Goal: Task Accomplishment & Management: Complete application form

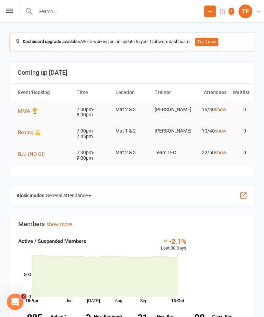
click at [8, 12] on icon at bounding box center [9, 11] width 7 height 4
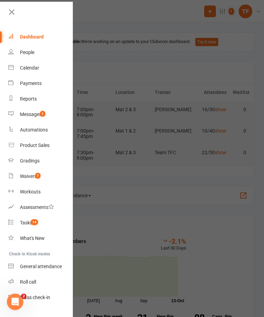
click at [36, 55] on link "People" at bounding box center [40, 52] width 65 height 15
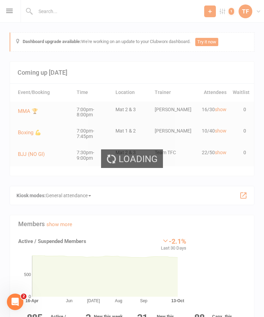
select select "25"
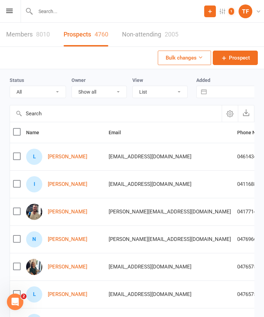
click at [81, 182] on link "[PERSON_NAME]" at bounding box center [68, 184] width 40 height 6
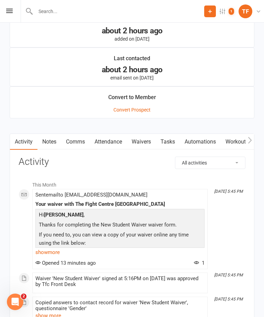
click at [148, 147] on link "Waivers" at bounding box center [141, 142] width 29 height 16
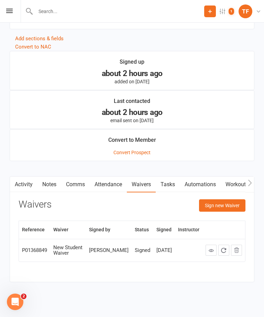
click at [233, 210] on button "Sign new Waiver" at bounding box center [222, 205] width 46 height 12
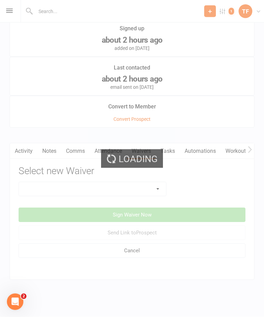
scroll to position [668, 0]
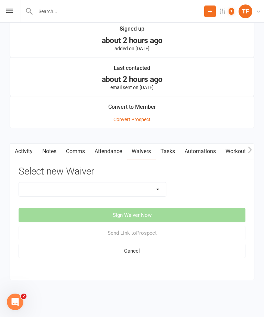
click at [149, 187] on select "Direct Debit Contract New Student Waiver Online - Adults - 12 Month DD Online -…" at bounding box center [92, 189] width 147 height 14
select select "2207"
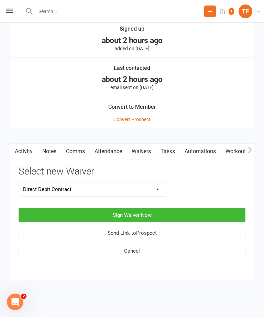
click at [167, 210] on button "Sign Waiver Now" at bounding box center [132, 215] width 227 height 14
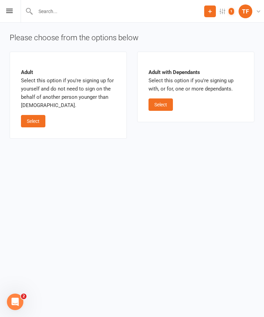
click at [42, 119] on button "Select" at bounding box center [33, 121] width 24 height 12
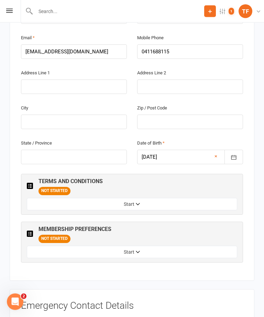
scroll to position [269, 0]
click at [164, 198] on button "Start" at bounding box center [132, 204] width 211 height 12
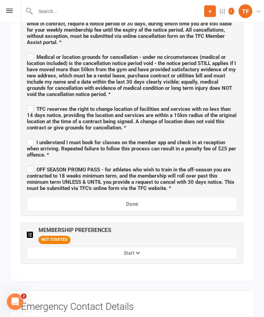
scroll to position [733, 0]
click at [164, 247] on button "Start" at bounding box center [132, 253] width 211 height 12
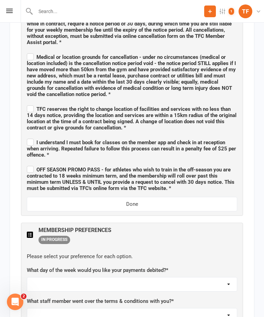
click at [170, 308] on select "Not sure [PERSON_NAME] [PERSON_NAME] [PERSON_NAME] [PERSON_NAME] [PERSON_NAME] …" at bounding box center [132, 315] width 210 height 14
select select "[PERSON_NAME]"
click at [167, 277] on select "[DATE] [DATE] [DATE] [DATE] [DATE]" at bounding box center [132, 284] width 210 height 14
select select "[DATE]"
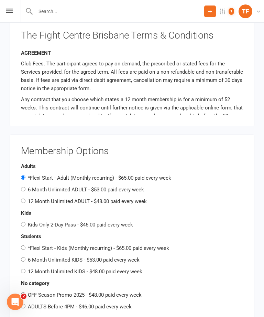
scroll to position [1207, 0]
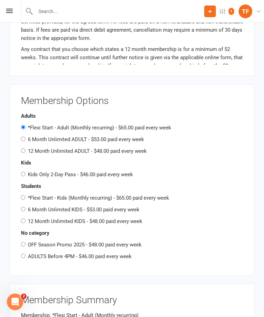
click at [129, 136] on label "6 Month Unlimited ADULT - $53.00 paid every week" at bounding box center [86, 139] width 116 height 6
click at [25, 137] on input "6 Month Unlimited ADULT - $53.00 paid every week" at bounding box center [23, 139] width 4 height 4
radio input "true"
radio input "false"
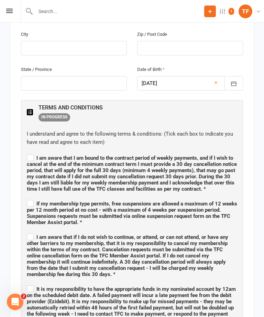
scroll to position [342, 0]
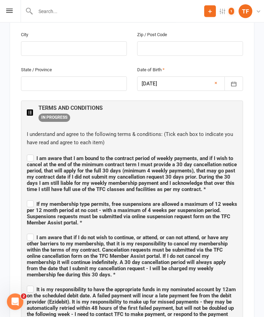
click at [36, 156] on span "I am aware that I am bound to the contract period of weekly payments, and if I …" at bounding box center [132, 174] width 210 height 37
click at [36, 152] on input "I am aware that I am bound to the contract period of weekly payments, and if I …" at bounding box center [132, 152] width 211 height 0
checkbox input "true"
click at [34, 201] on span "If my membership type permits, free suspensions are allowed a maximum of 12 wee…" at bounding box center [132, 213] width 211 height 25
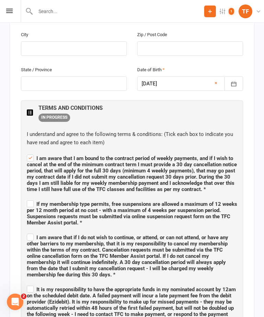
click at [34, 198] on input "If my membership type permits, free suspensions are allowed a maximum of 12 wee…" at bounding box center [132, 198] width 211 height 0
checkbox input "true"
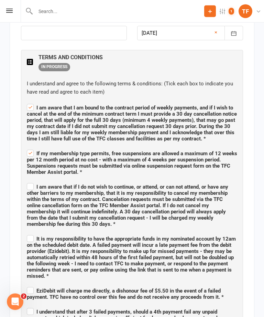
scroll to position [393, 0]
click at [208, 184] on span "I am aware that if I do not wish to continue, or attend, or can not attend, or …" at bounding box center [128, 205] width 202 height 43
click at [208, 181] on input "I am aware that if I do not wish to continue, or attend, or can not attend, or …" at bounding box center [132, 181] width 211 height 0
checkbox input "true"
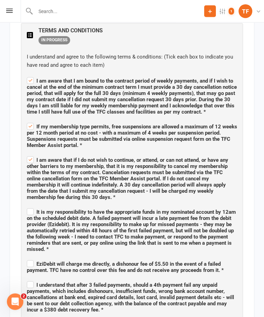
scroll to position [421, 0]
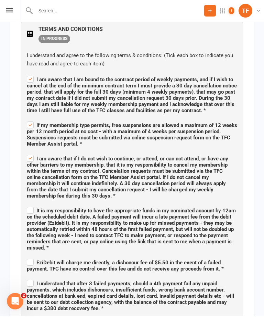
click at [194, 208] on span "It is my responsibility to have the appropriate funds in my nominated account b…" at bounding box center [131, 229] width 209 height 43
click at [194, 205] on input "It is my responsibility to have the appropriate funds in my nominated account b…" at bounding box center [132, 205] width 211 height 0
checkbox input "true"
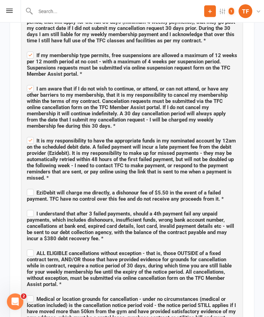
scroll to position [491, 0]
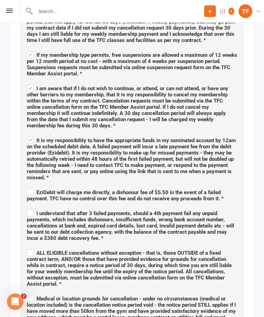
click at [204, 190] on span "EziDebit will charge me directly, a dishonour fee of $5.50 in the event of a fa…" at bounding box center [125, 196] width 197 height 12
click at [204, 187] on input "EziDebit will charge me directly, a dishonour fee of $5.50 in the event of a fa…" at bounding box center [132, 187] width 211 height 0
checkbox input "true"
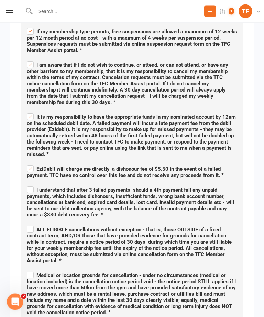
scroll to position [515, 0]
click at [30, 185] on label "I understand that after 3 failed payments, should a 4th payment fail any unpaid…" at bounding box center [132, 201] width 211 height 33
click at [30, 184] on input "I understand that after 3 failed payments, should a 4th payment fail any unpaid…" at bounding box center [132, 184] width 211 height 0
checkbox input "true"
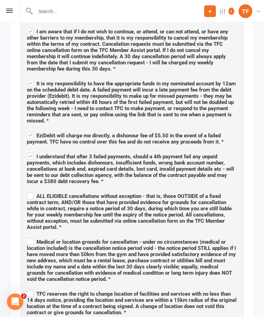
scroll to position [548, 0]
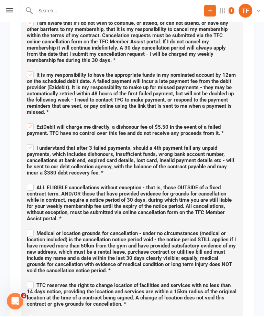
click at [30, 185] on span "ALL ELIGIBLE cancellations without exception - that is, those OUTSIDE of a fixe…" at bounding box center [129, 203] width 205 height 37
click at [30, 182] on input "ALL ELIGIBLE cancellations without exception - that is, those OUTSIDE of a fixe…" at bounding box center [132, 182] width 211 height 0
checkbox input "true"
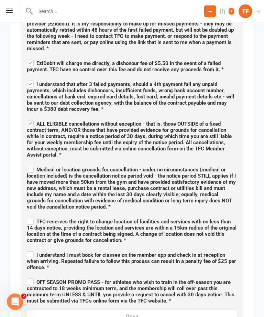
scroll to position [621, 0]
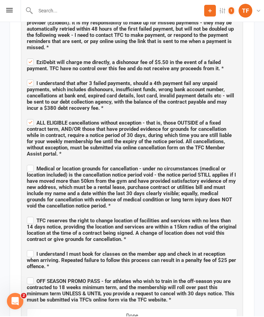
click at [205, 173] on span "Medical or location grounds for cancellation - under no circumstances (medical …" at bounding box center [131, 187] width 209 height 43
click at [205, 163] on input "Medical or location grounds for cancellation - under no circumstances (medical …" at bounding box center [132, 163] width 211 height 0
checkbox input "true"
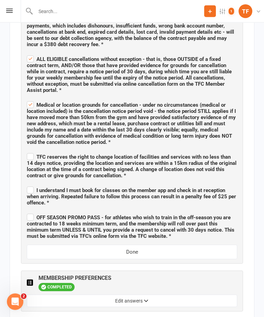
scroll to position [687, 0]
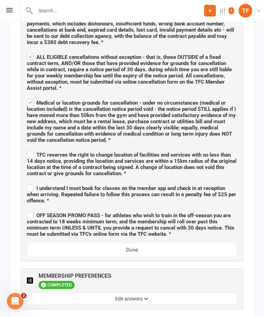
click at [32, 152] on span "TFC reserves the right to change location of facilities and services with no le…" at bounding box center [132, 164] width 210 height 25
click at [32, 149] on input "TFC reserves the right to change location of facilities and services with no le…" at bounding box center [132, 149] width 211 height 0
checkbox input "true"
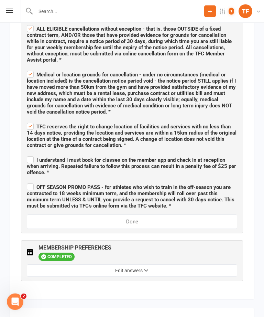
scroll to position [717, 0]
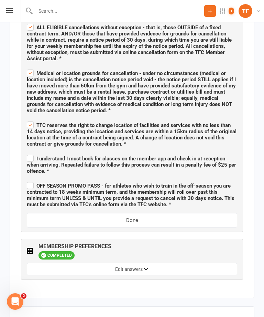
click at [30, 154] on label "I understand I must book for classes on the member app and check in at receptio…" at bounding box center [132, 164] width 211 height 21
click at [30, 153] on input "I understand I must book for classes on the member app and check in at receptio…" at bounding box center [132, 153] width 211 height 0
checkbox input "true"
click at [30, 183] on span "OFF SEASON PROMO PASS - for athletes who wish to train in the off-season you ar…" at bounding box center [131, 195] width 208 height 25
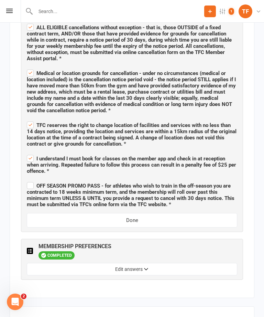
click at [30, 180] on input "OFF SEASON PROMO PASS - for athletes who wish to train in the off-season you ar…" at bounding box center [132, 180] width 211 height 0
checkbox input "true"
click at [200, 213] on button "Done" at bounding box center [132, 220] width 211 height 14
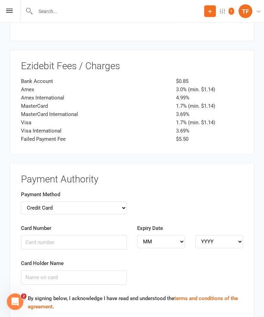
scroll to position [1066, 0]
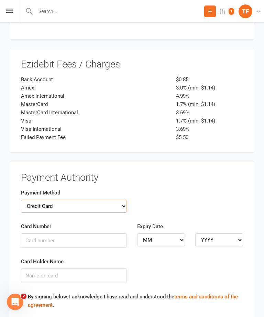
click at [34, 200] on select "Credit Card Bank Account" at bounding box center [74, 206] width 106 height 13
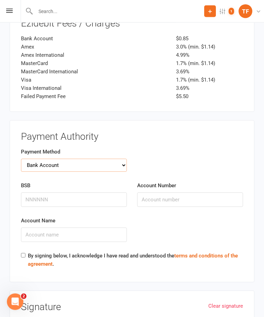
scroll to position [1107, 0]
click at [27, 192] on input "BSB" at bounding box center [74, 199] width 106 height 14
click at [45, 159] on select "Credit Card Bank Account" at bounding box center [74, 165] width 106 height 13
select select "credit_card"
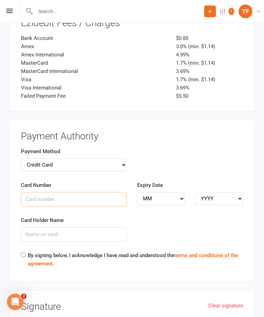
click at [31, 192] on input "Card Number" at bounding box center [74, 199] width 106 height 14
click at [33, 228] on input "Card Holder Name" at bounding box center [74, 235] width 106 height 14
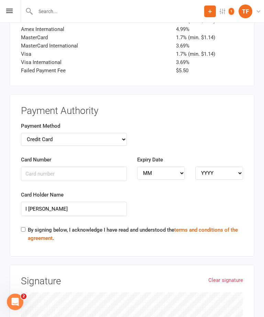
scroll to position [1127, 0]
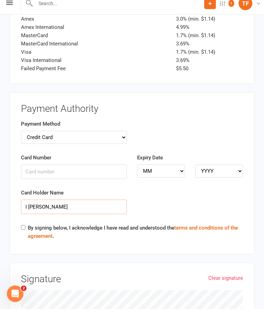
click at [53, 208] on input "I [PERSON_NAME]" at bounding box center [74, 215] width 106 height 14
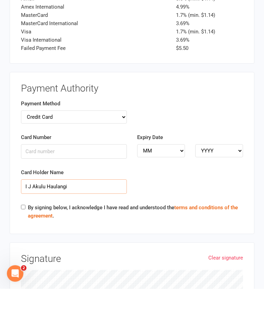
type input "I J Akulu Haulangi"
click at [30, 232] on label "By signing below, I acknowledge I have read and understood the terms and condit…" at bounding box center [135, 240] width 215 height 17
click at [25, 233] on input "By signing below, I acknowledge I have read and understood the terms and condit…" at bounding box center [23, 235] width 4 height 4
checkbox input "true"
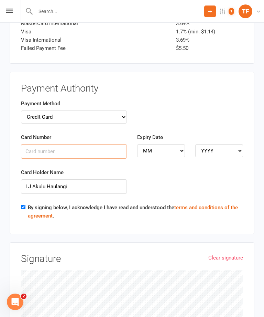
click at [31, 144] on input "Card Number" at bounding box center [74, 151] width 106 height 14
type input "[CREDIT_CARD_NUMBER]"
click at [178, 144] on select "MM 01 02 03 04 05 06 07 08 09 10 11 12" at bounding box center [161, 150] width 48 height 13
select select "05"
click at [226, 144] on select "YYYY 2025 2026 2027 2028 2029 2030 2031 2032 2033 2034" at bounding box center [220, 150] width 48 height 13
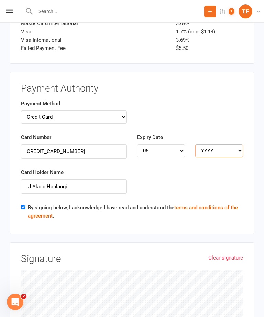
select select "2027"
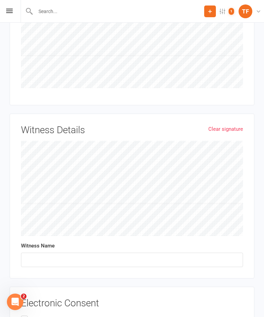
scroll to position [1432, 0]
click at [105, 253] on input "text" at bounding box center [132, 260] width 222 height 14
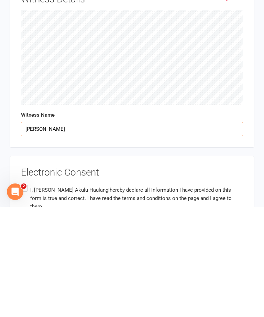
type input "[PERSON_NAME]"
click at [167, 297] on span "hereby declare all information I have provided on this form is true and correct…" at bounding box center [131, 308] width 202 height 23
click at [25, 294] on input "I, [PERSON_NAME] hereby declare all information I have provided on this form is…" at bounding box center [23, 294] width 4 height 0
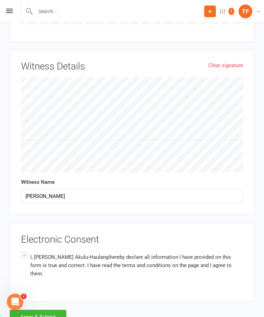
click at [51, 310] on button "Agree & Submit" at bounding box center [38, 317] width 57 height 14
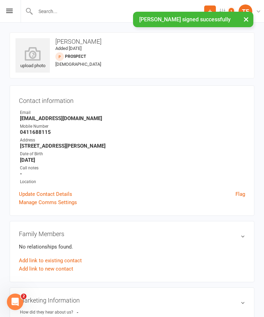
click at [25, 59] on icon at bounding box center [32, 54] width 34 height 14
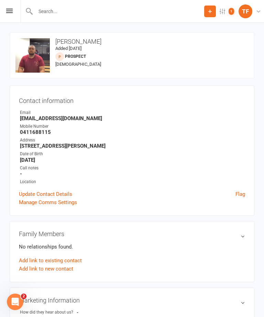
click at [12, 11] on icon at bounding box center [9, 11] width 7 height 4
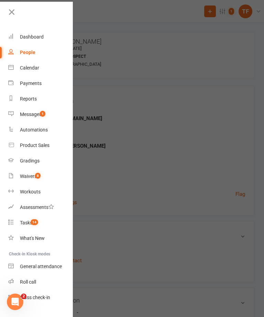
click at [44, 51] on link "People" at bounding box center [40, 52] width 65 height 15
select select "25"
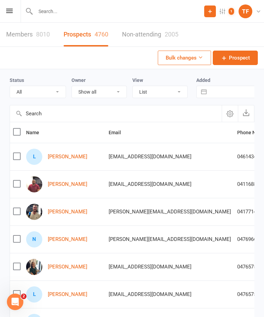
click at [63, 159] on link "[PERSON_NAME]" at bounding box center [68, 157] width 40 height 6
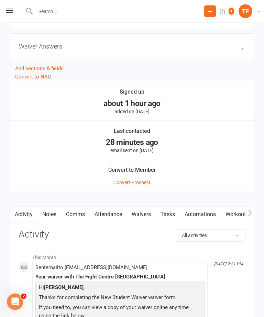
click at [149, 211] on link "Waivers" at bounding box center [141, 215] width 29 height 16
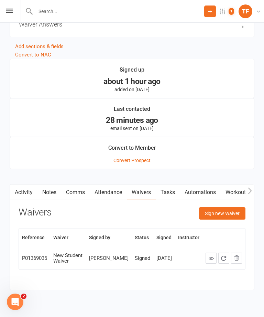
click at [223, 219] on button "Sign new Waiver" at bounding box center [222, 213] width 46 height 12
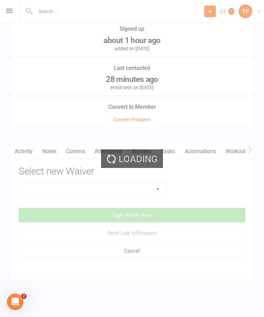
scroll to position [668, 0]
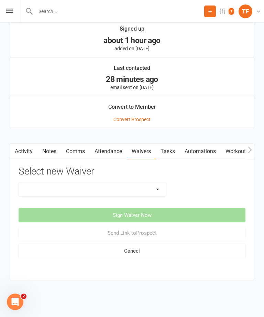
click at [140, 187] on select "Direct Debit Contract New Student Waiver Online - Adults - 12 Month DD Online -…" at bounding box center [92, 189] width 147 height 14
select select "2207"
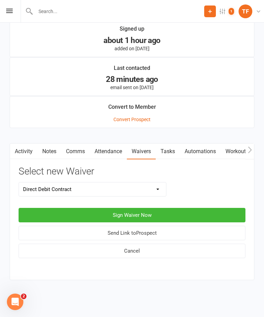
click at [156, 208] on button "Sign Waiver Now" at bounding box center [132, 215] width 227 height 14
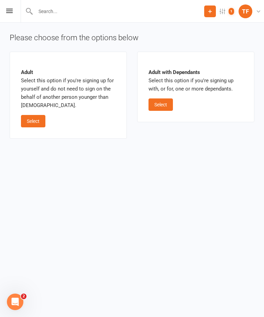
click at [38, 125] on button "Select" at bounding box center [33, 121] width 24 height 12
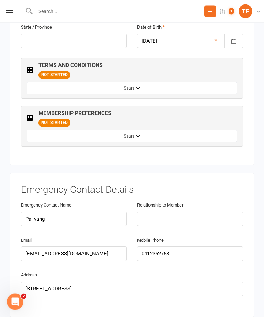
scroll to position [386, 0]
click at [188, 129] on button "Start" at bounding box center [132, 135] width 211 height 12
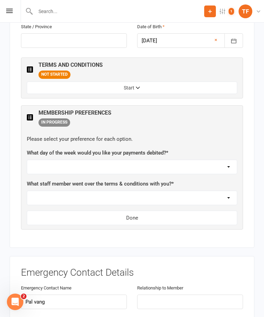
click at [170, 191] on select "Not sure [PERSON_NAME] [PERSON_NAME] [PERSON_NAME] [PERSON_NAME] [PERSON_NAME] …" at bounding box center [132, 198] width 210 height 14
select select "[PERSON_NAME]"
click at [144, 160] on select "[DATE] [DATE] [DATE] [DATE] [DATE]" at bounding box center [132, 167] width 210 height 14
select select "[DATE]"
click at [160, 211] on button "Done" at bounding box center [132, 218] width 211 height 14
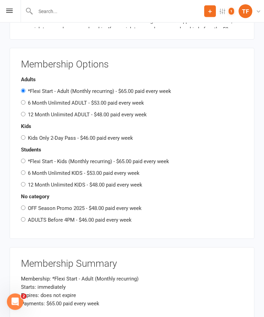
click at [124, 100] on label "6 Month Unlimited ADULT - $53.00 paid every week" at bounding box center [86, 103] width 116 height 6
click at [25, 101] on input "6 Month Unlimited ADULT - $53.00 paid every week" at bounding box center [23, 103] width 4 height 4
radio input "true"
radio input "false"
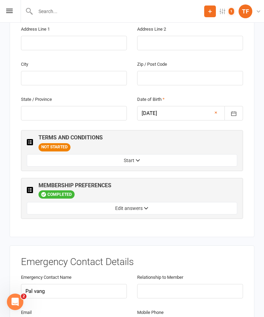
scroll to position [314, 0]
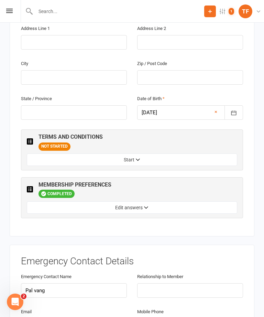
click at [165, 154] on button "Start" at bounding box center [132, 160] width 211 height 12
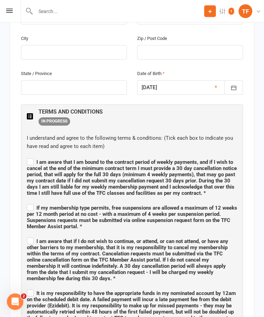
scroll to position [339, 0]
click at [31, 159] on span "I am aware that I am bound to the contract period of weekly payments, and if I …" at bounding box center [132, 177] width 210 height 37
click at [31, 156] on input "I am aware that I am bound to the contract period of weekly payments, and if I …" at bounding box center [132, 156] width 211 height 0
checkbox input "true"
click at [34, 202] on input "If my membership type permits, free suspensions are allowed a maximum of 12 wee…" at bounding box center [132, 202] width 211 height 0
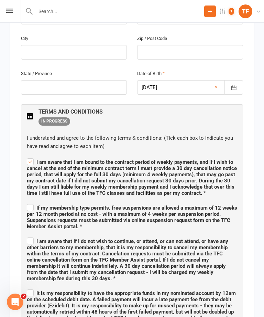
checkbox input "true"
click at [34, 236] on span "I am aware that if I do not wish to continue, or attend, or can not attend, or …" at bounding box center [132, 258] width 211 height 45
click at [34, 235] on input "I am aware that if I do not wish to continue, or attend, or can not attend, or …" at bounding box center [132, 235] width 211 height 0
checkbox input "true"
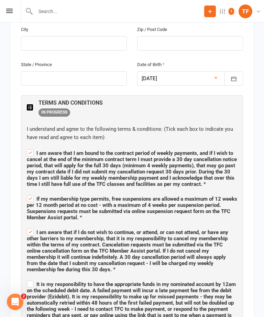
scroll to position [347, 0]
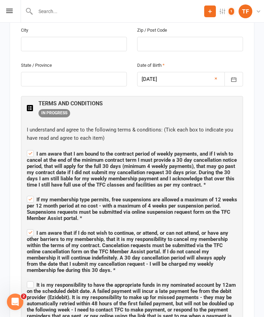
click at [28, 280] on label "It is my responsibility to have the appropriate funds in my nominated account b…" at bounding box center [132, 302] width 211 height 45
click at [28, 279] on input "It is my responsibility to have the appropriate funds in my nominated account b…" at bounding box center [132, 279] width 211 height 0
checkbox input "true"
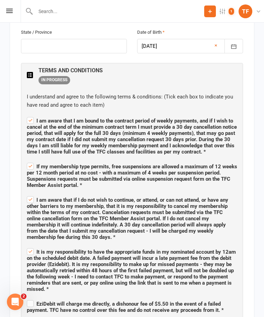
scroll to position [416, 0]
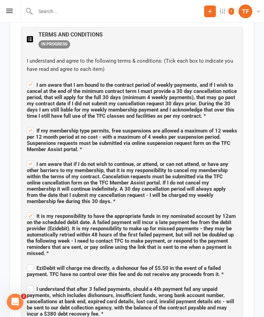
click at [35, 263] on span "EziDebit will charge me directly, a dishonour fee of $5.50 in the event of a fa…" at bounding box center [132, 270] width 211 height 14
click at [35, 262] on input "EziDebit will charge me directly, a dishonour fee of $5.50 in the event of a fa…" at bounding box center [132, 262] width 211 height 0
checkbox input "true"
click at [33, 284] on span "I understand that after 3 failed payments, should a 4th payment fail any unpaid…" at bounding box center [132, 300] width 211 height 33
click at [33, 283] on input "I understand that after 3 failed payments, should a 4th payment fail any unpaid…" at bounding box center [132, 283] width 211 height 0
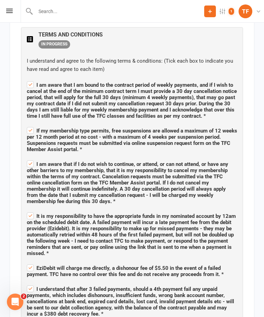
checkbox input "true"
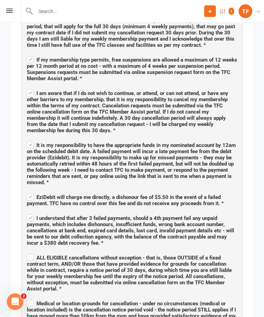
click at [31, 253] on span "ALL ELIGIBLE cancellations without exception - that is, those OUTSIDE of a fixe…" at bounding box center [132, 272] width 211 height 39
click at [31, 252] on input "ALL ELIGIBLE cancellations without exception - that is, those OUTSIDE of a fixe…" at bounding box center [132, 252] width 211 height 0
checkbox input "true"
click at [32, 298] on label "Medical or location grounds for cancellation - under no circumstances (medical …" at bounding box center [132, 320] width 211 height 45
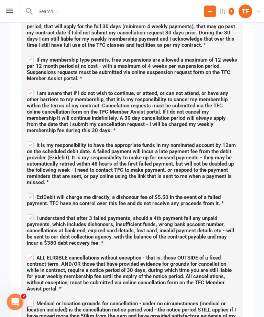
click at [32, 297] on input "Medical or location grounds for cancellation - under no circumstances (medical …" at bounding box center [132, 297] width 211 height 0
checkbox input "true"
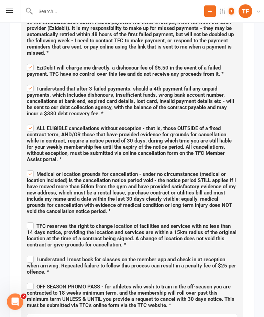
scroll to position [616, 0]
click at [31, 221] on label "TFC reserves the right to change location of facilities and services with no le…" at bounding box center [132, 234] width 211 height 27
click at [31, 220] on input "TFC reserves the right to change location of facilities and services with no le…" at bounding box center [132, 220] width 211 height 0
checkbox input "true"
click at [32, 254] on label "I understand I must book for classes on the member app and check in at receptio…" at bounding box center [132, 264] width 211 height 21
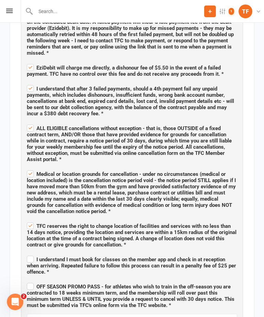
click at [32, 253] on input "I understand I must book for classes on the member app and check in at receptio…" at bounding box center [132, 253] width 211 height 0
checkbox input "true"
click at [31, 282] on label "OFF SEASON PROMO PASS - for athletes who wish to train in the off-season you ar…" at bounding box center [132, 295] width 211 height 27
click at [31, 281] on input "OFF SEASON PROMO PASS - for athletes who wish to train in the off-season you ar…" at bounding box center [132, 281] width 211 height 0
checkbox input "true"
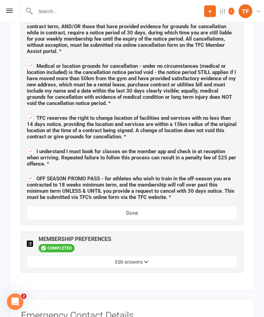
scroll to position [725, 0]
click at [169, 205] on button "Done" at bounding box center [132, 212] width 211 height 14
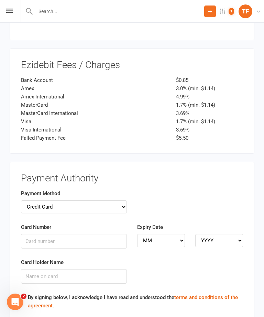
scroll to position [1075, 0]
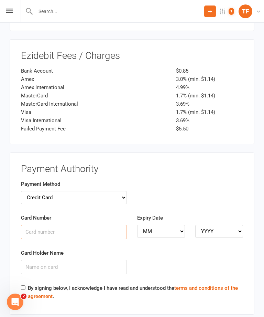
click at [105, 225] on input "Card Number" at bounding box center [74, 232] width 106 height 14
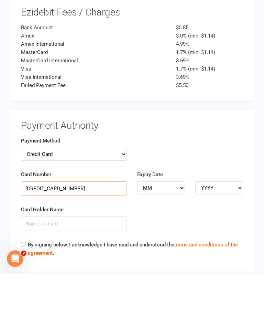
type input "[CREDIT_CARD_NUMBER]"
click at [176, 225] on select "MM 01 02 03 04 05 06 07 08 09 10 11 12" at bounding box center [161, 231] width 48 height 13
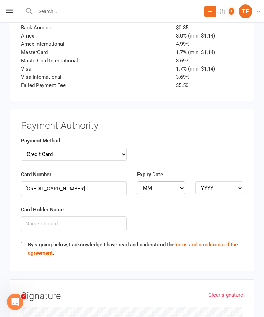
select select "06"
click at [227, 181] on select "YYYY 2025 2026 2027 2028 2029 2030 2031 2032 2033 2034" at bounding box center [220, 187] width 48 height 13
click at [217, 181] on select "YYYY 2025 2026 2027 2028 2029 2030 2031 2032 2033 2034" at bounding box center [220, 187] width 48 height 13
select select "2027"
click at [103, 217] on input "Card Holder Name" at bounding box center [74, 224] width 106 height 14
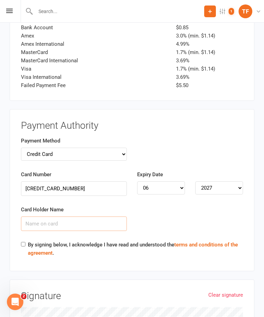
scroll to position [1118, 0]
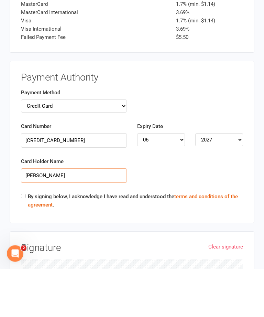
type input "[PERSON_NAME]"
click at [23, 242] on input "By signing below, I acknowledge I have read and understood the terms and condit…" at bounding box center [23, 244] width 4 height 4
checkbox input "true"
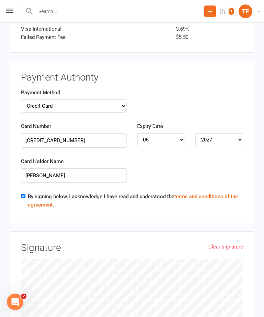
click at [224, 243] on link "Clear signature" at bounding box center [226, 247] width 35 height 8
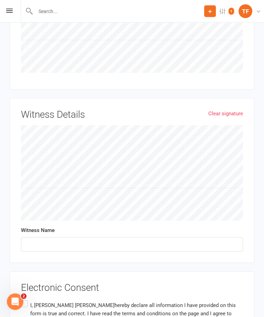
scroll to position [1448, 0]
click at [109, 237] on input "text" at bounding box center [132, 244] width 222 height 14
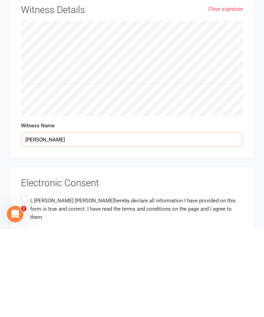
type input "[PERSON_NAME]"
click at [55, 282] on label "I, [PERSON_NAME] declare all information I have provided on this form is true a…" at bounding box center [132, 297] width 222 height 30
click at [25, 282] on input "I, [PERSON_NAME] declare all information I have provided on this form is true a…" at bounding box center [23, 282] width 4 height 0
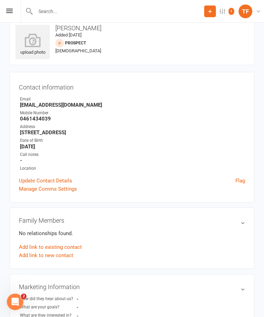
scroll to position [15, 0]
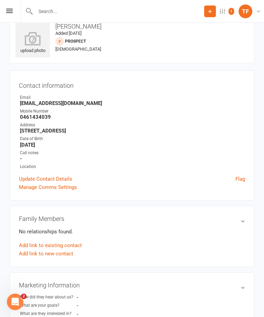
click at [36, 42] on icon at bounding box center [32, 39] width 34 height 14
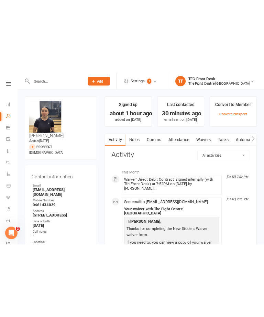
scroll to position [0, 0]
